Goal: Check status: Check status

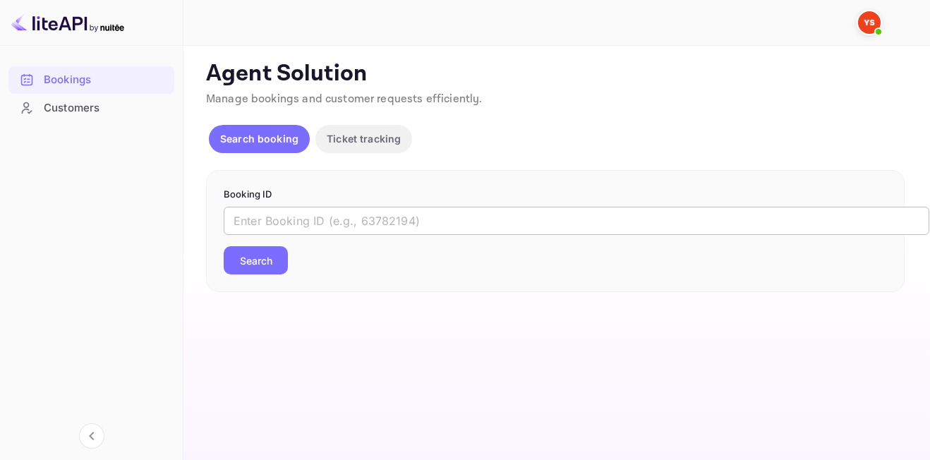
click at [272, 214] on input "text" at bounding box center [577, 221] width 706 height 28
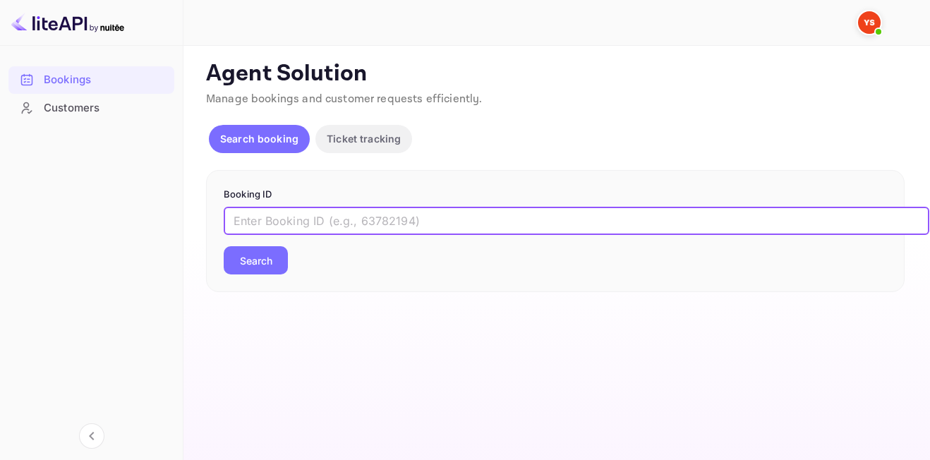
paste input "9522666"
type input "9522666"
click at [241, 264] on button "Search" at bounding box center [256, 260] width 64 height 28
type input "9487636"
click at [261, 253] on button "Search" at bounding box center [256, 260] width 64 height 28
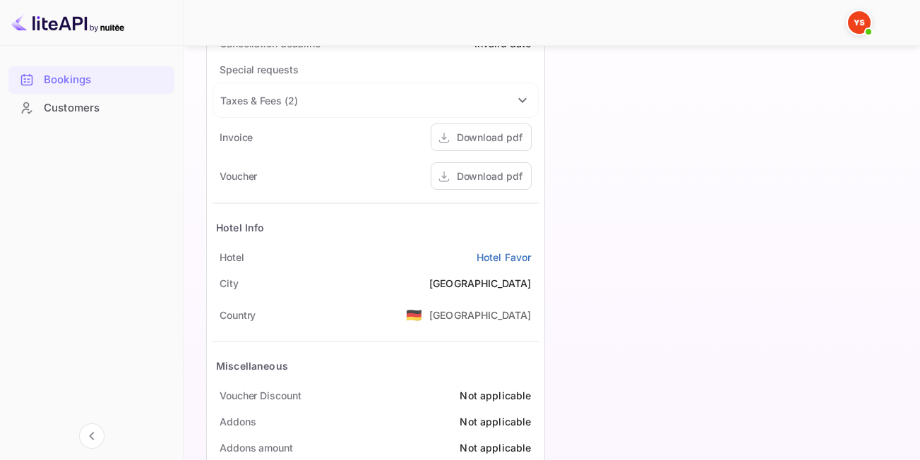
scroll to position [712, 0]
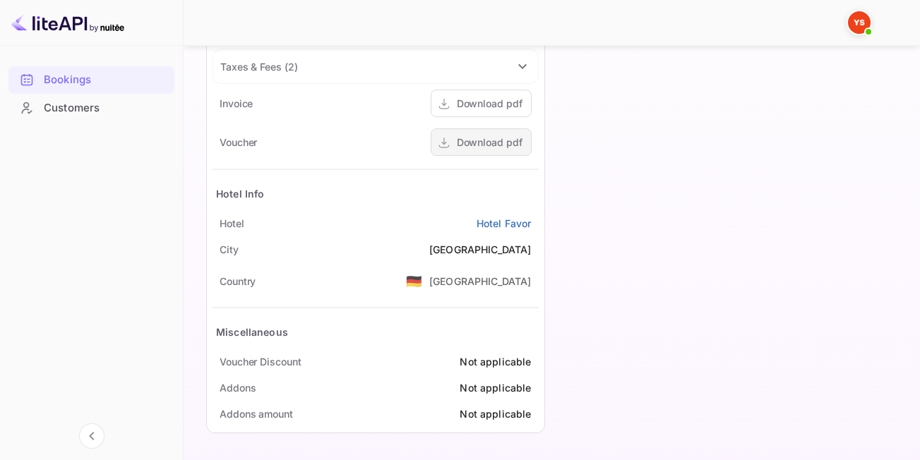
click at [484, 147] on div "Download pdf" at bounding box center [490, 142] width 66 height 15
